Goal: Information Seeking & Learning: Understand process/instructions

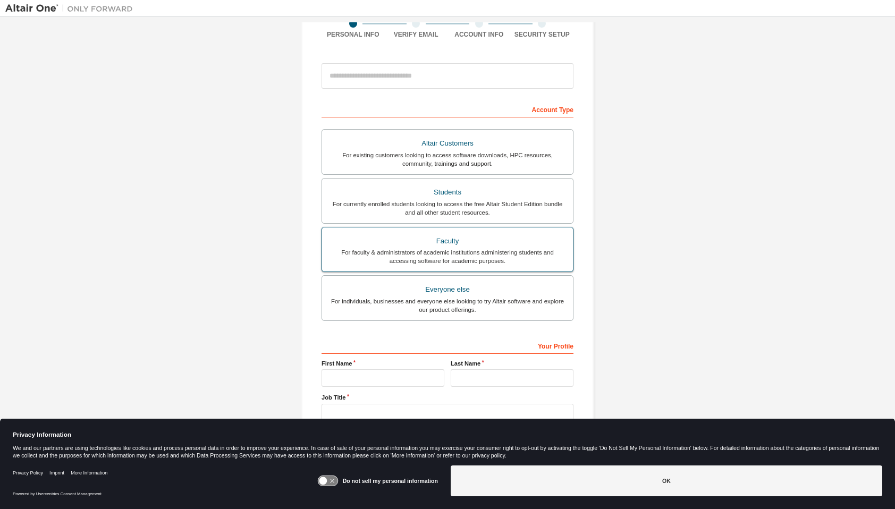
scroll to position [112, 0]
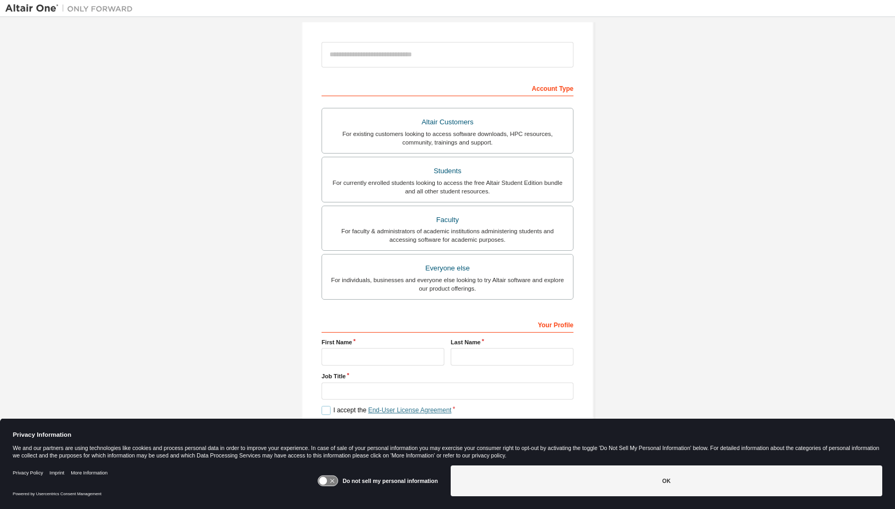
click at [403, 408] on link "End-User License Agreement" at bounding box center [409, 409] width 83 height 7
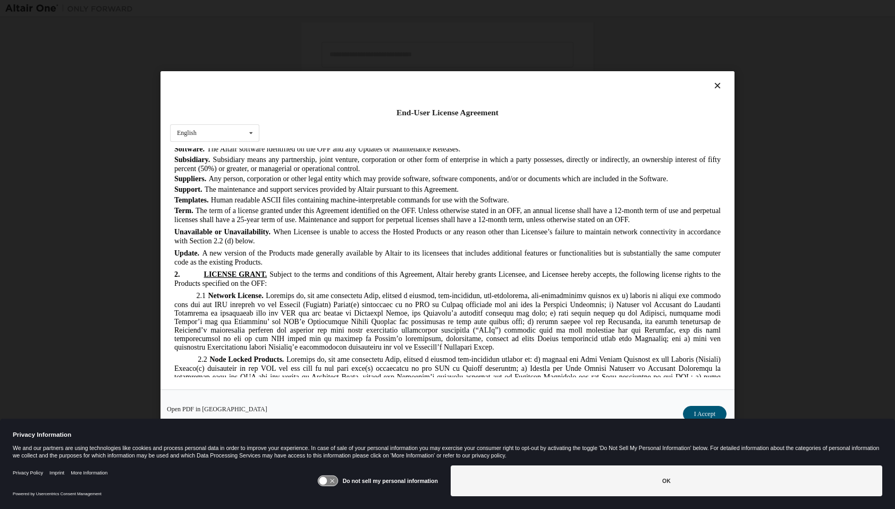
scroll to position [647, 0]
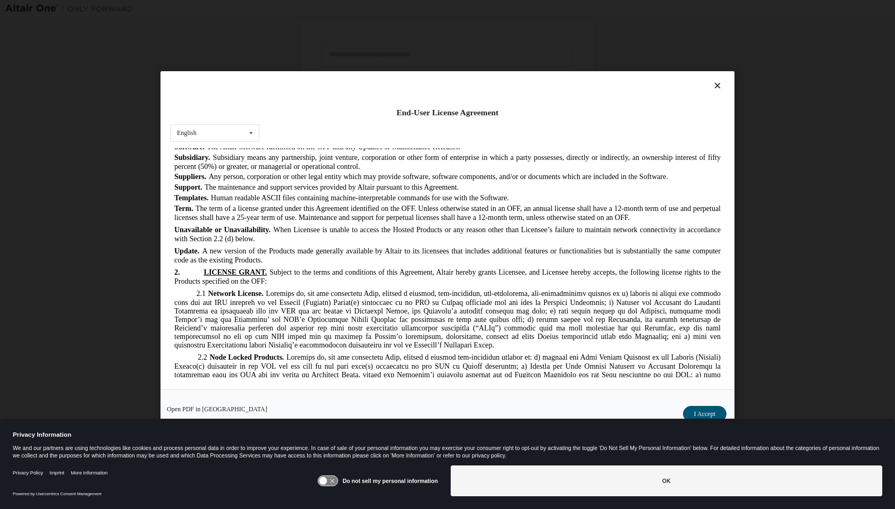
click at [428, 268] on span "Subject to the terms and conditions of this Agreement, Altair hereby grants Lic…" at bounding box center [447, 276] width 546 height 17
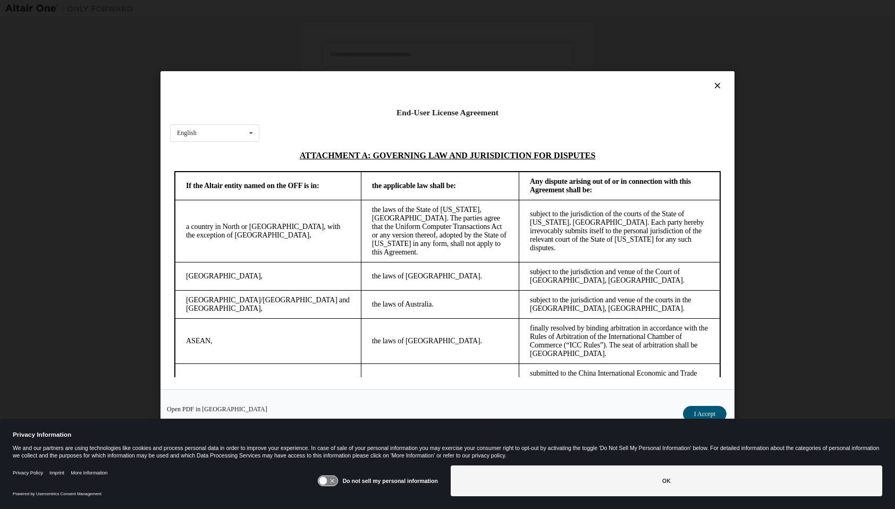
scroll to position [2693, 0]
drag, startPoint x: 479, startPoint y: 252, endPoint x: 513, endPoint y: 296, distance: 56.1
click at [513, 296] on tbody "If the Altair entity named on the OFF is in: the applicable law shall be: Any d…" at bounding box center [447, 377] width 545 height 410
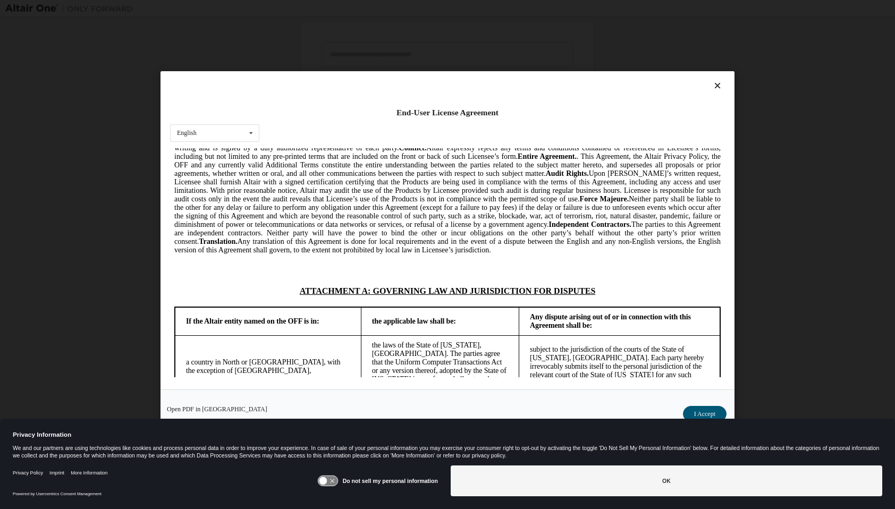
scroll to position [2558, 0]
drag, startPoint x: 598, startPoint y: 203, endPoint x: 293, endPoint y: 199, distance: 305.0
click at [293, 287] on h2 "ATTACHMENT A: GOVERNING LAW AND JURISDICTION FOR DISPUTES" at bounding box center [447, 292] width 525 height 10
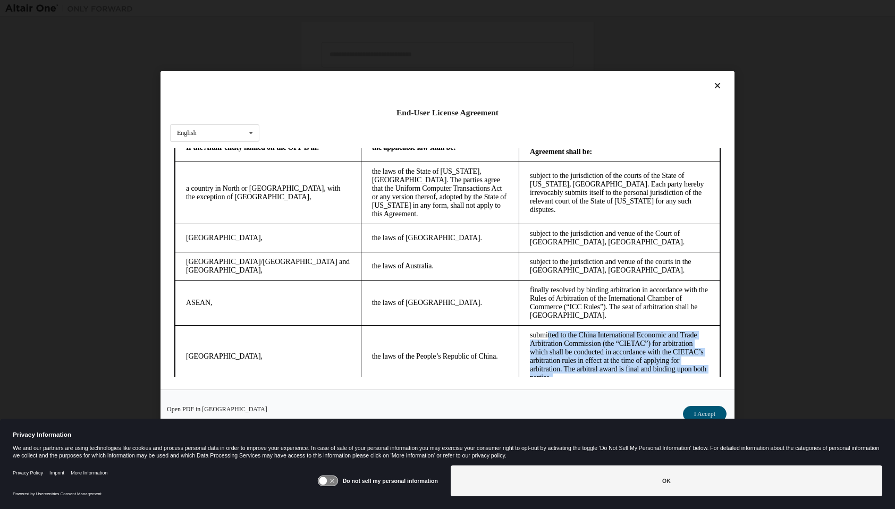
scroll to position [2731, 0]
drag, startPoint x: 506, startPoint y: 250, endPoint x: 474, endPoint y: 214, distance: 48.2
click at [519, 326] on td "submitted to the China International Economic and Trade Arbitration Commission …" at bounding box center [619, 357] width 201 height 62
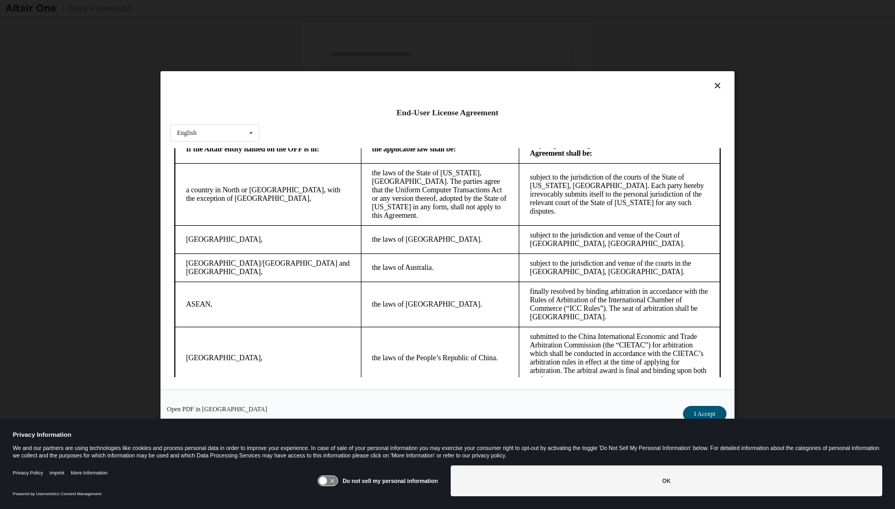
click at [361, 326] on td "the laws of the People’s Republic of China." at bounding box center [440, 357] width 158 height 62
drag, startPoint x: 183, startPoint y: 214, endPoint x: 634, endPoint y: 245, distance: 452.2
click at [634, 326] on tr "[GEOGRAPHIC_DATA], the laws of the People’s Republic of China. submitted to the…" at bounding box center [447, 357] width 545 height 62
click at [519, 326] on td "submitted to the China International Economic and Trade Arbitration Commission …" at bounding box center [619, 357] width 201 height 62
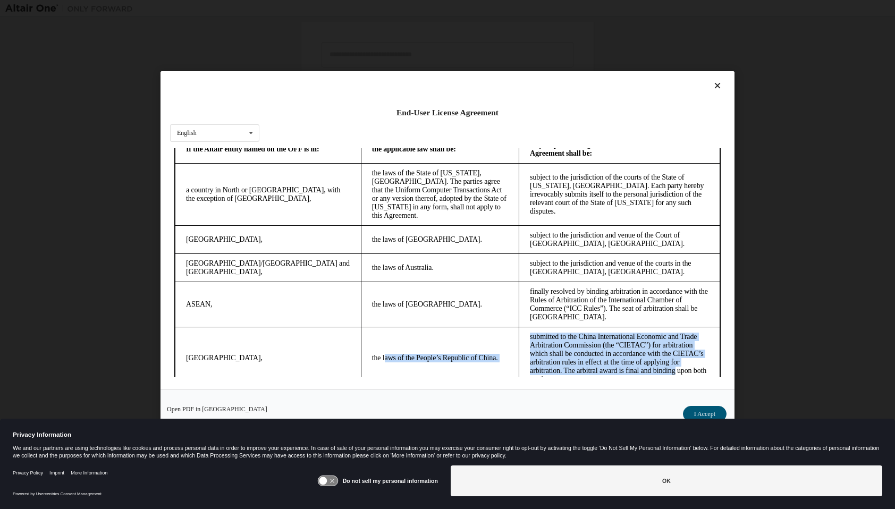
drag, startPoint x: 289, startPoint y: 219, endPoint x: 648, endPoint y: 236, distance: 359.6
click at [648, 326] on tr "[GEOGRAPHIC_DATA], the laws of the People’s Republic of China. submitted to the…" at bounding box center [447, 357] width 545 height 62
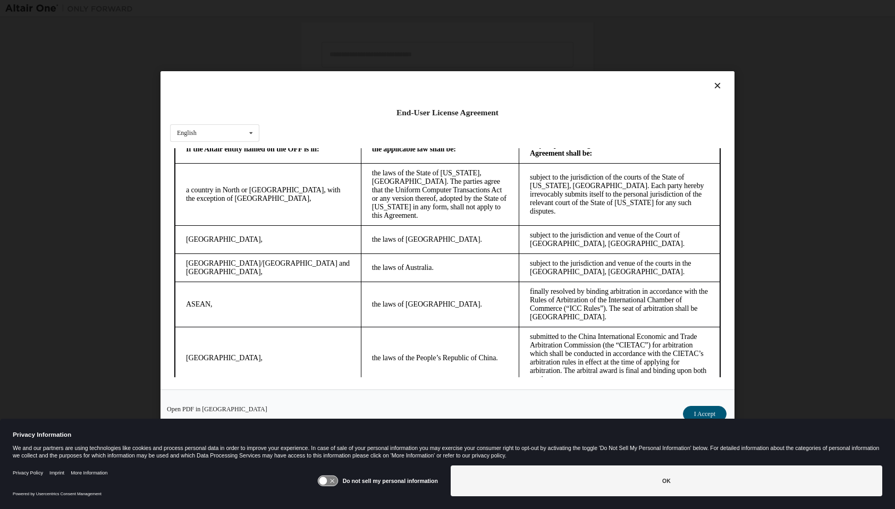
click at [605, 326] on td "submitted to the China International Economic and Trade Arbitration Commission …" at bounding box center [619, 357] width 201 height 62
drag, startPoint x: 597, startPoint y: 248, endPoint x: 493, endPoint y: 211, distance: 110.6
click at [519, 326] on td "submitted to the China International Economic and Trade Arbitration Commission …" at bounding box center [619, 357] width 201 height 62
click at [534, 326] on td "submitted to the China International Economic and Trade Arbitration Commission …" at bounding box center [619, 357] width 201 height 62
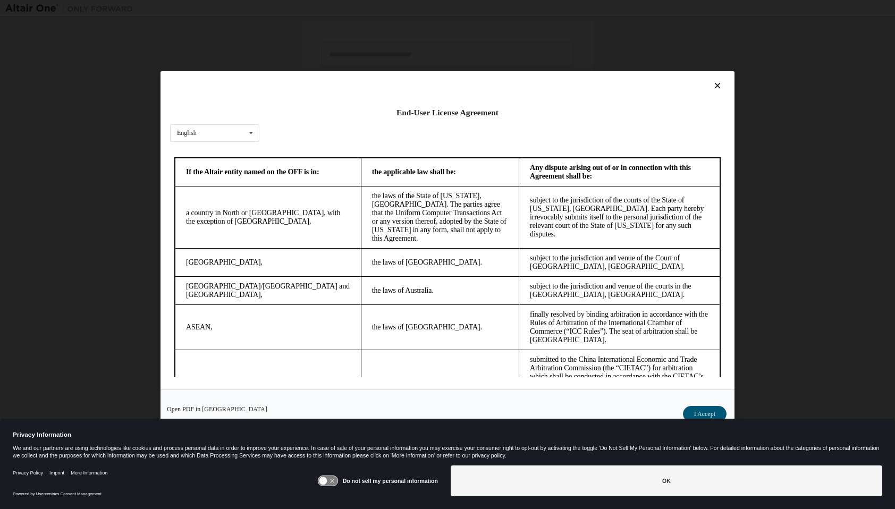
scroll to position [2711, 0]
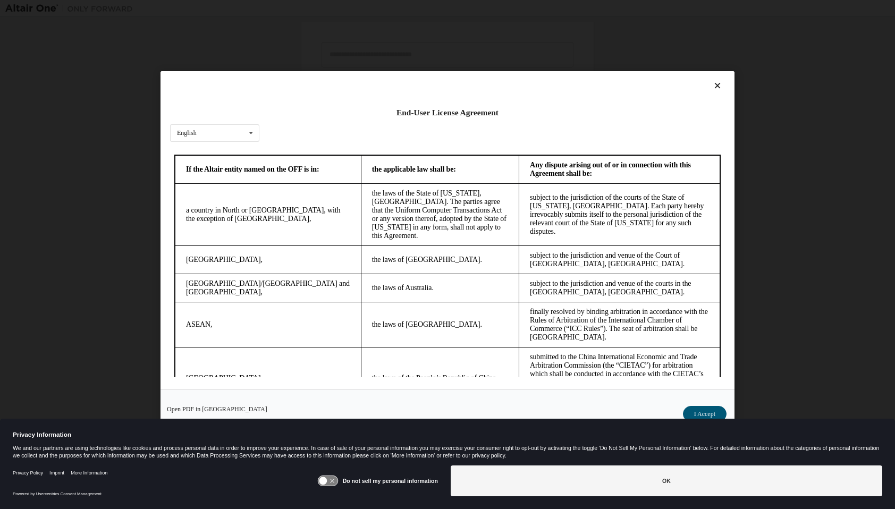
drag, startPoint x: 480, startPoint y: 230, endPoint x: 534, endPoint y: 265, distance: 63.8
click at [534, 346] on td "submitted to the China International Economic and Trade Arbitration Commission …" at bounding box center [619, 377] width 201 height 62
click at [546, 346] on td "submitted to the China International Economic and Trade Arbitration Commission …" at bounding box center [619, 377] width 201 height 62
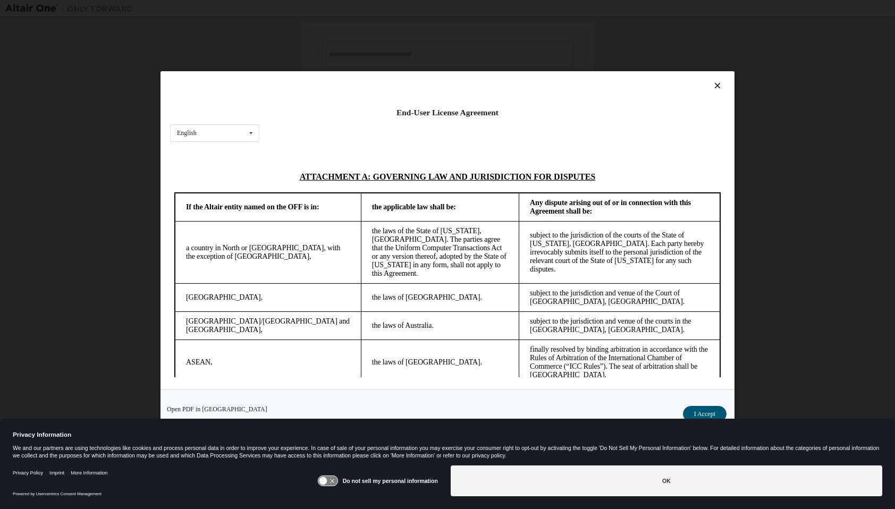
scroll to position [2675, 0]
